Goal: Task Accomplishment & Management: Use online tool/utility

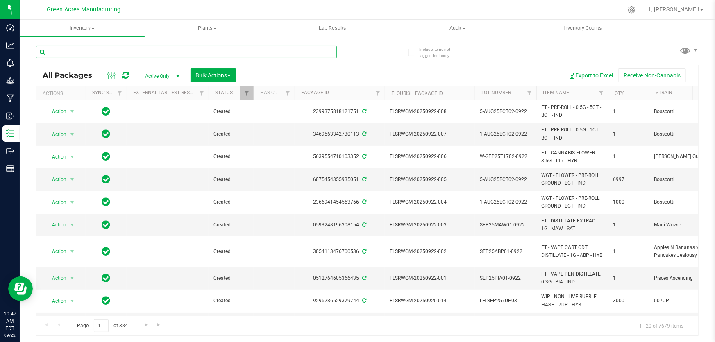
click at [104, 55] on input "text" at bounding box center [186, 52] width 301 height 12
paste input "GA-250918-EM-VKS-HYB-D-THC01"
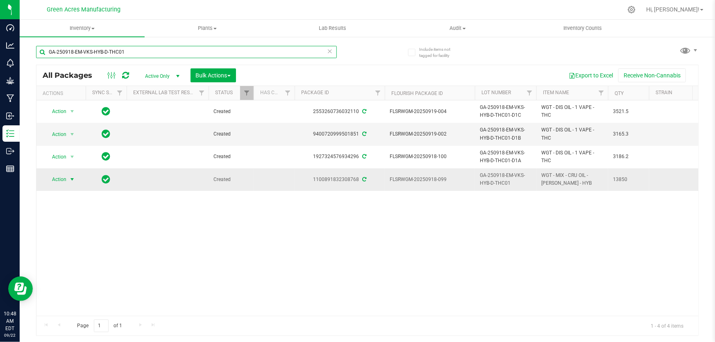
type input "GA-250918-EM-VKS-HYB-D-THC01"
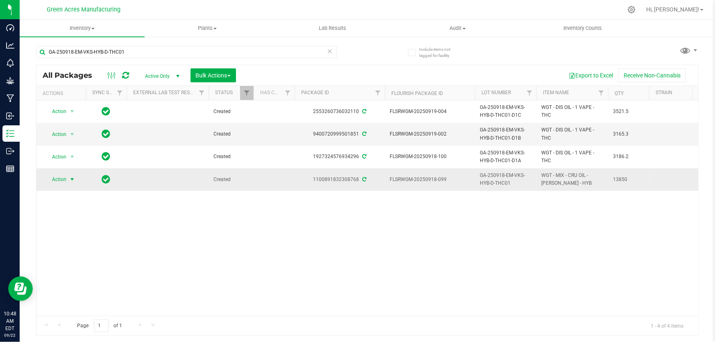
click at [68, 181] on span "select" at bounding box center [72, 179] width 10 height 11
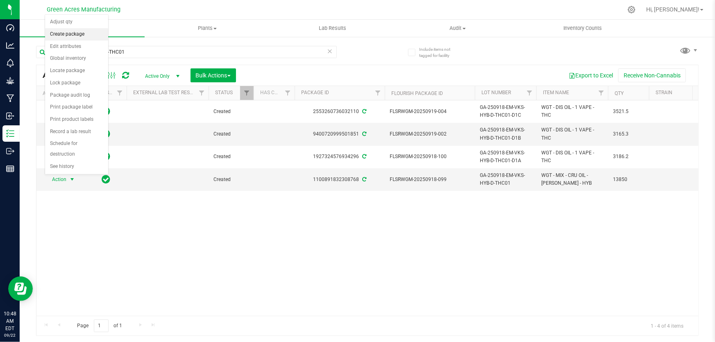
click at [80, 31] on li "Create package" at bounding box center [76, 34] width 63 height 12
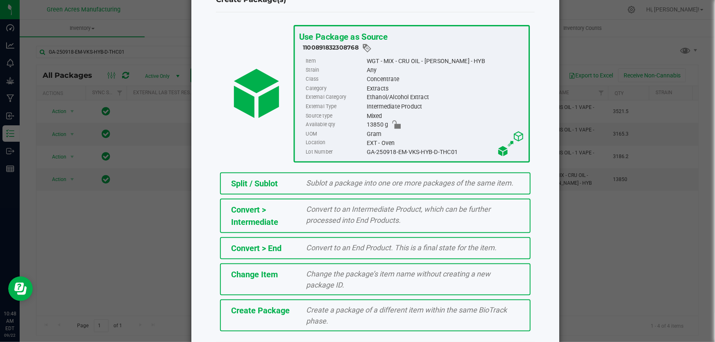
scroll to position [56, 0]
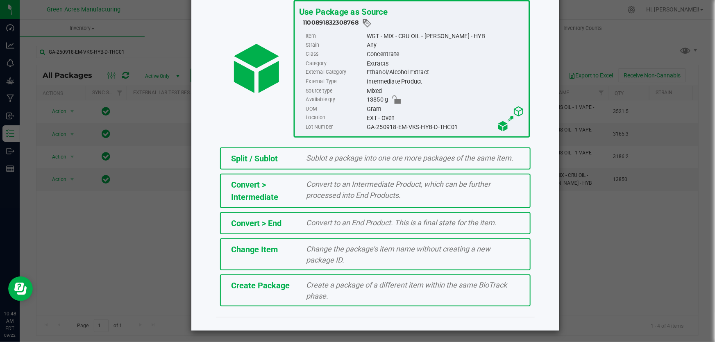
click at [266, 295] on div "Create Package Create a package of a different item within the same BioTrack ph…" at bounding box center [375, 291] width 311 height 32
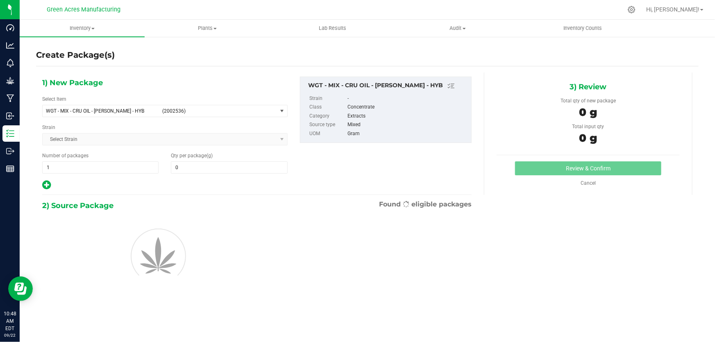
type input "0.0000"
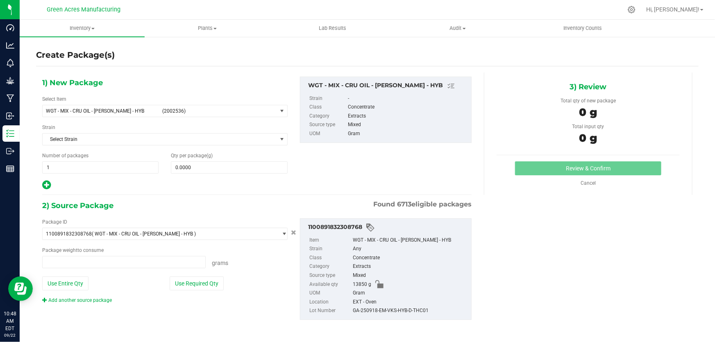
type input "0.0000 g"
click at [135, 109] on span "WGT - MIX - CRU OIL - [PERSON_NAME] - HYB" at bounding box center [101, 111] width 111 height 6
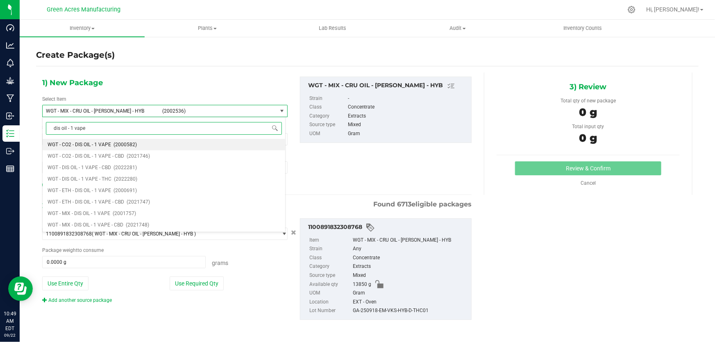
type input "dis oil - 1 vape"
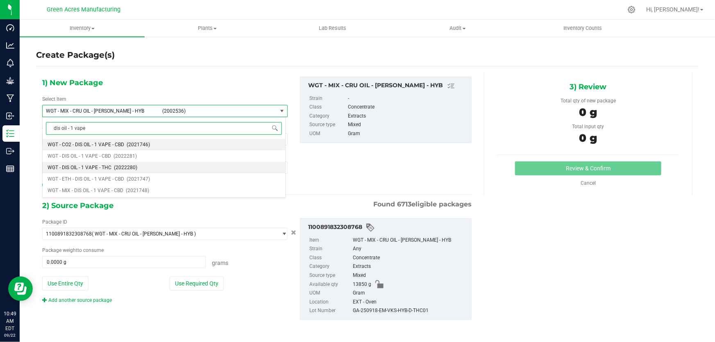
click at [86, 166] on span "WGT - DIS OIL - 1 VAPE - THC" at bounding box center [80, 168] width 64 height 6
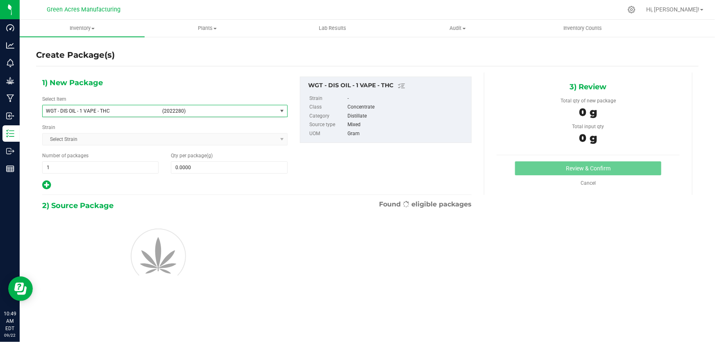
type input "0.0000"
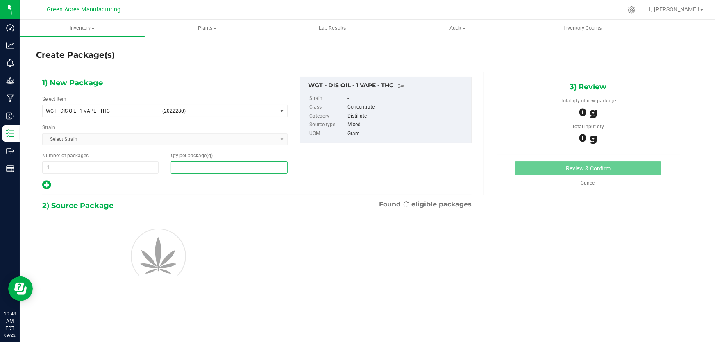
click at [225, 169] on span at bounding box center [229, 167] width 116 height 12
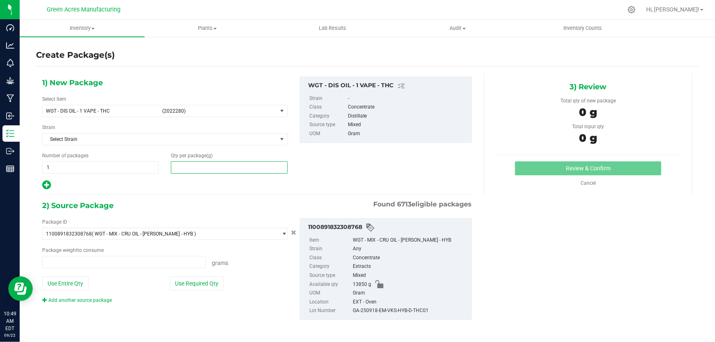
type input "0.0000 g"
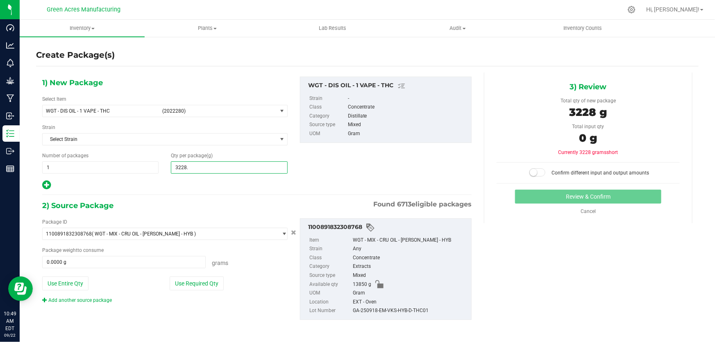
type input "3228.9"
type input "3,228.9000"
click at [185, 283] on button "Use Required Qty" at bounding box center [197, 284] width 54 height 14
type input "3228.9000 g"
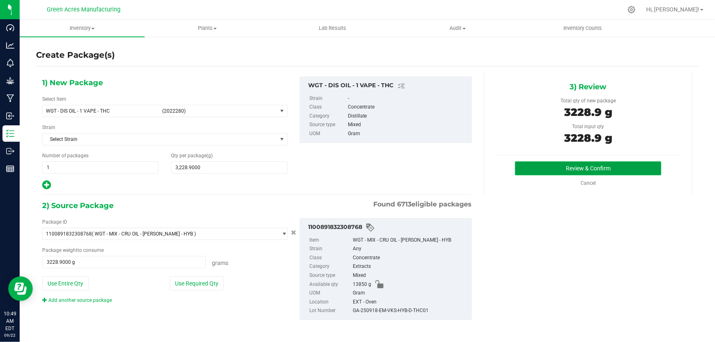
click at [562, 174] on button "Review & Confirm" at bounding box center [588, 168] width 147 height 14
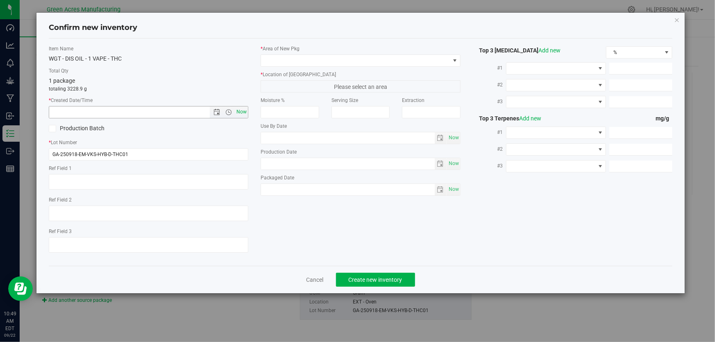
click at [242, 113] on span "Now" at bounding box center [242, 112] width 14 height 12
type input "[DATE] 10:49 AM"
click at [143, 155] on input "GA-250918-EM-VKS-HYB-D-THC01" at bounding box center [149, 154] width 200 height 12
type input "GA-250918-EM-VKS-HYB-D-THC01-D1D"
click at [405, 59] on span at bounding box center [355, 60] width 189 height 11
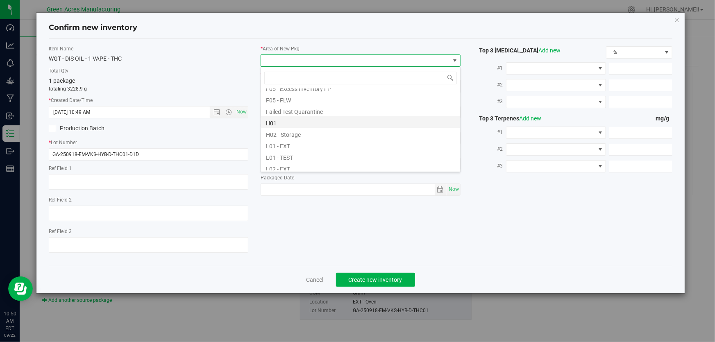
scroll to position [111, 0]
click at [287, 166] on li "L03 - EXT" at bounding box center [360, 166] width 199 height 11
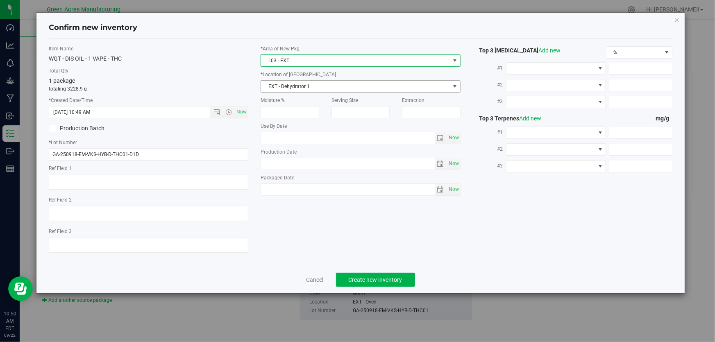
click at [315, 88] on span "EXT - Dehydrator 1" at bounding box center [355, 86] width 189 height 11
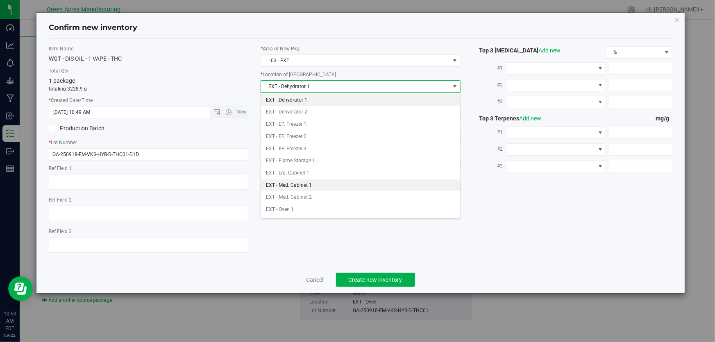
click at [298, 182] on li "EXT - Med. Cabinet 1" at bounding box center [360, 186] width 199 height 12
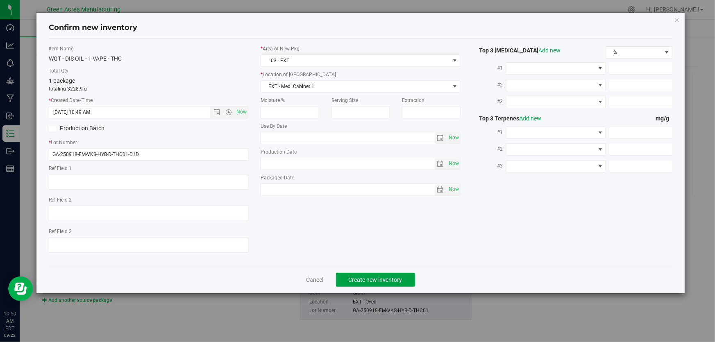
click at [395, 281] on span "Create new inventory" at bounding box center [376, 280] width 54 height 7
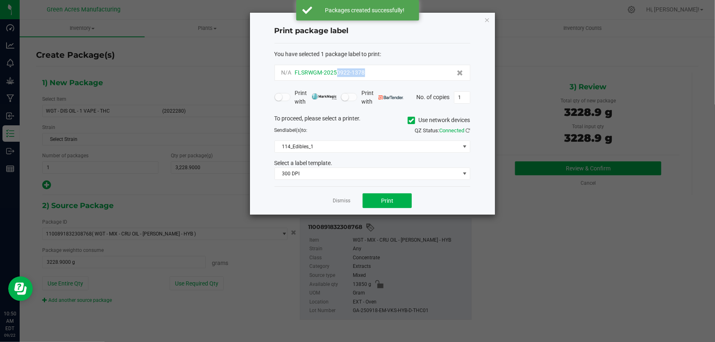
drag, startPoint x: 337, startPoint y: 74, endPoint x: 370, endPoint y: 74, distance: 33.6
click at [370, 74] on div "N/A FLSRWGM-20250922-1378" at bounding box center [373, 72] width 182 height 9
copy span "0922-1378"
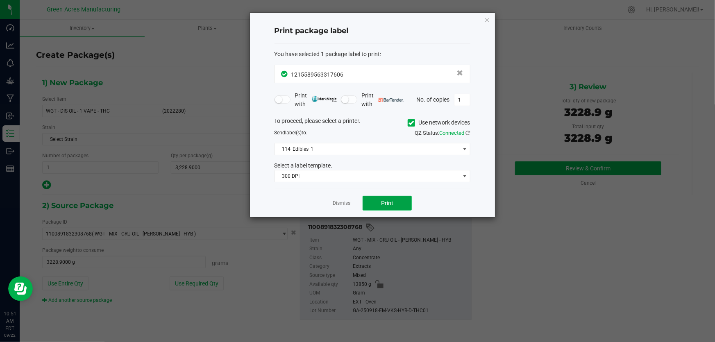
click at [384, 203] on span "Print" at bounding box center [387, 203] width 12 height 7
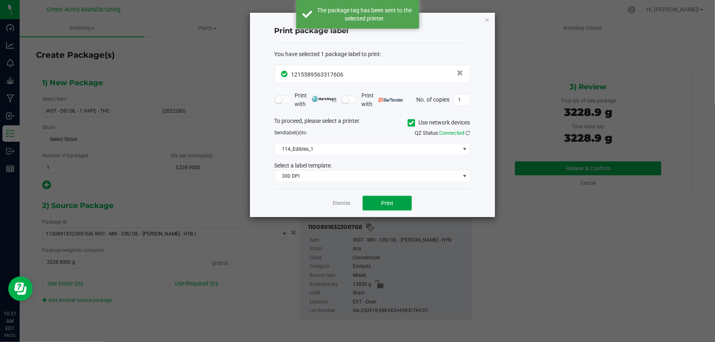
drag, startPoint x: 384, startPoint y: 203, endPoint x: 488, endPoint y: 112, distance: 138.8
click at [488, 112] on div "Print package label You have selected 1 package label to print : 12155895633176…" at bounding box center [372, 115] width 245 height 205
click at [466, 152] on span at bounding box center [465, 149] width 7 height 7
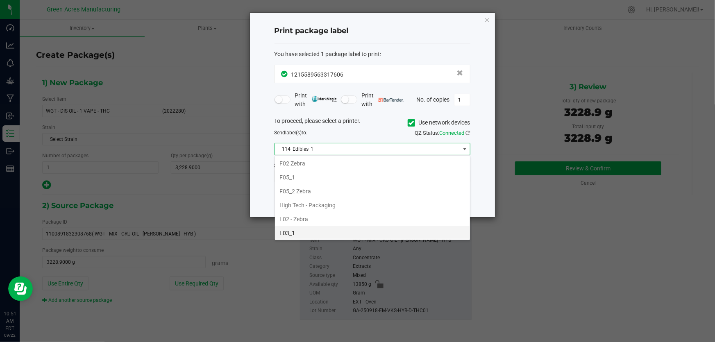
scroll to position [261, 0]
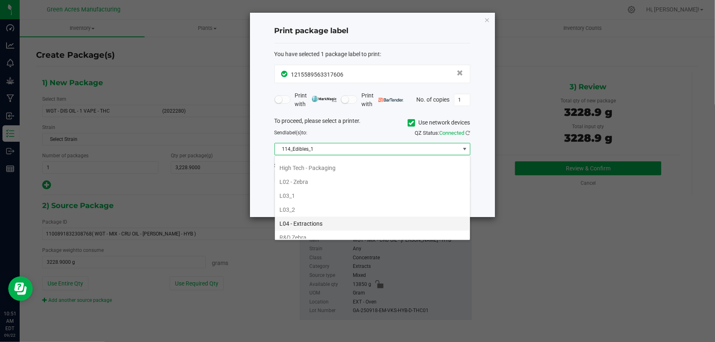
click at [302, 226] on li "L04 - Extractions" at bounding box center [372, 224] width 195 height 14
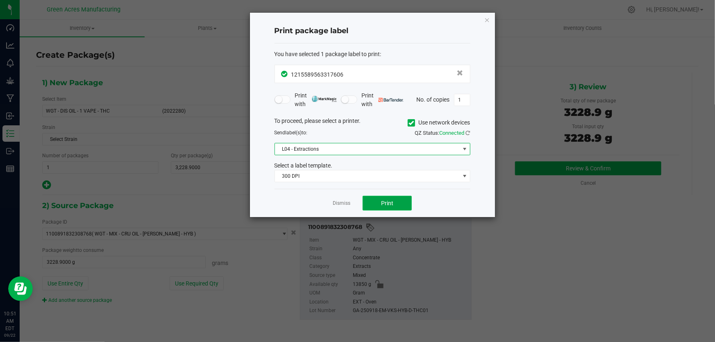
click at [397, 205] on button "Print" at bounding box center [387, 203] width 49 height 15
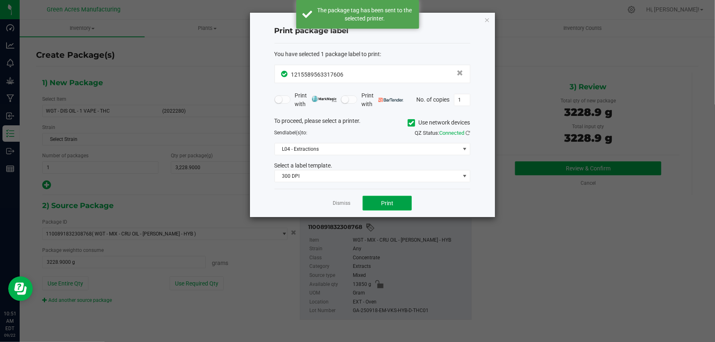
click at [397, 205] on button "Print" at bounding box center [387, 203] width 49 height 15
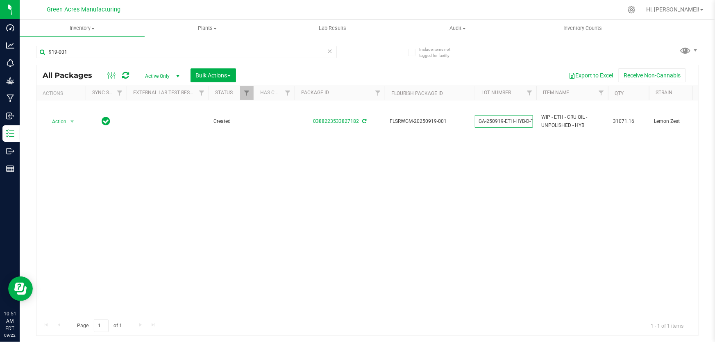
scroll to position [0, 243]
